Goal: Find specific page/section: Find specific page/section

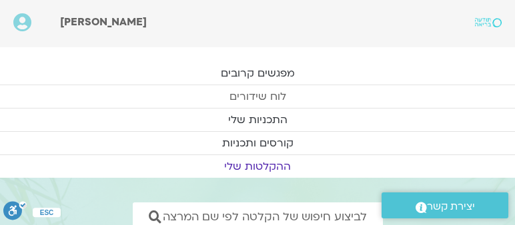
click at [256, 94] on link "לוח שידורים" at bounding box center [257, 96] width 515 height 23
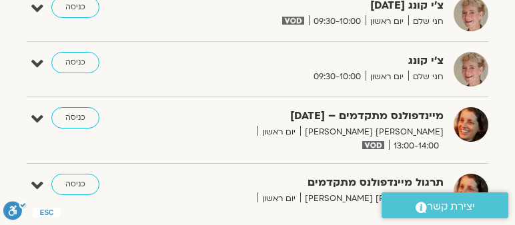
scroll to position [864, 0]
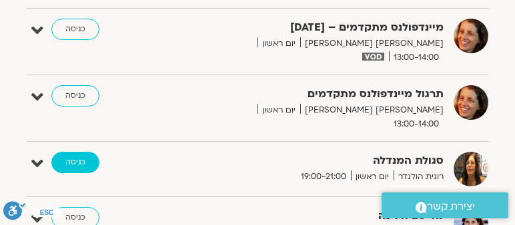
click at [73, 152] on link "כניסה" at bounding box center [75, 162] width 48 height 21
